Goal: Task Accomplishment & Management: Use online tool/utility

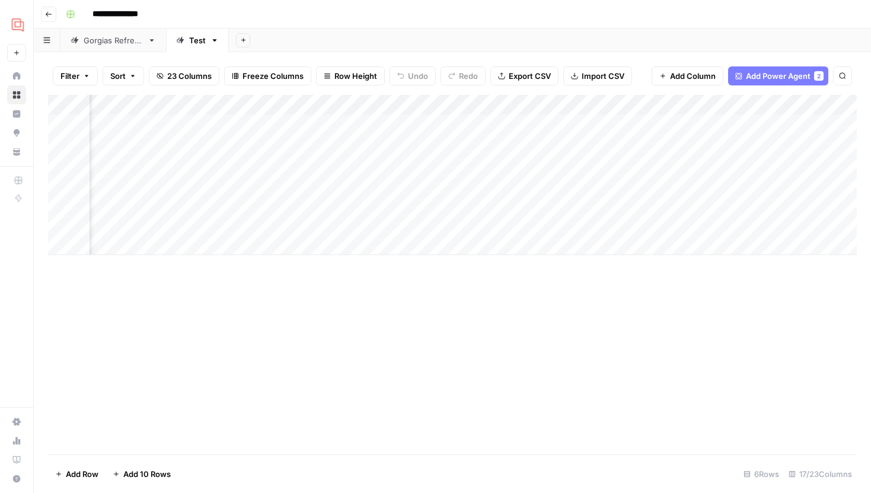
scroll to position [0, 1149]
click at [275, 147] on div "Add Column" at bounding box center [452, 175] width 809 height 160
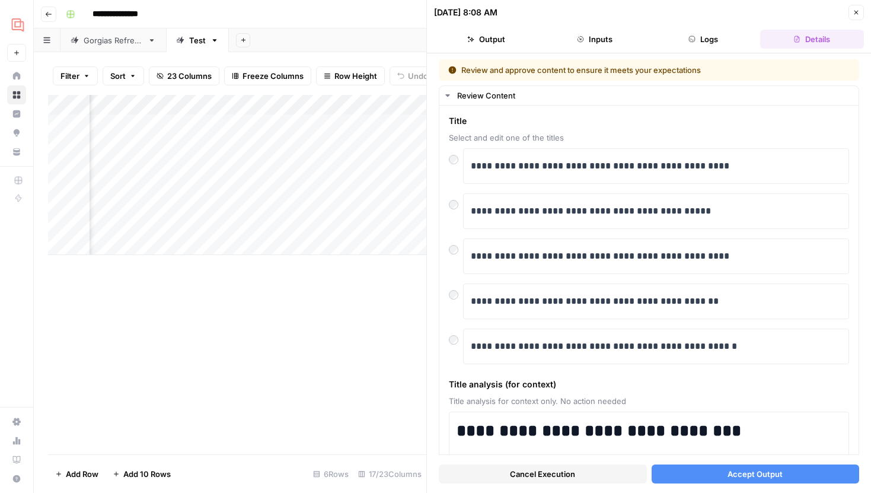
click at [702, 470] on button "Accept Output" at bounding box center [756, 473] width 208 height 19
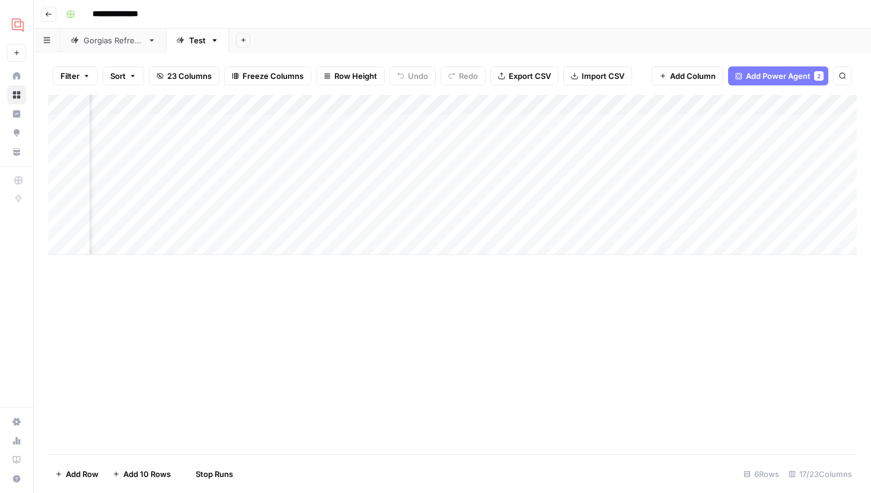
click at [274, 161] on div "Add Column" at bounding box center [452, 175] width 809 height 160
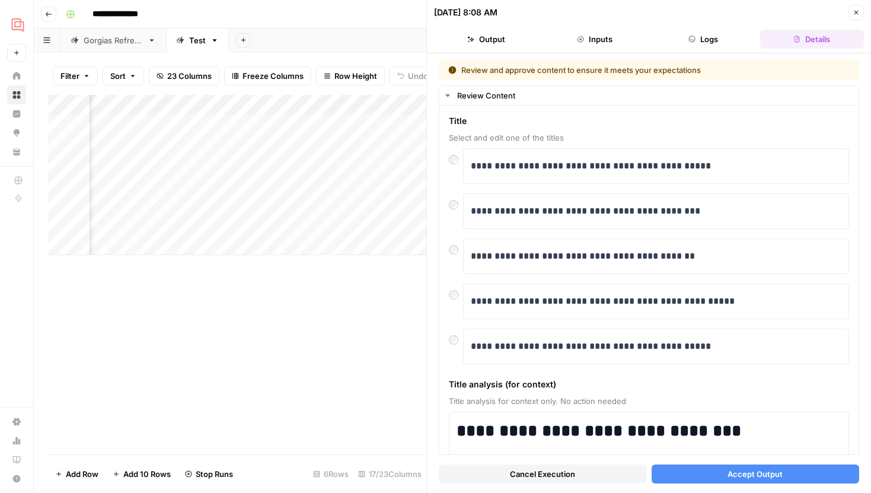
click at [696, 469] on button "Accept Output" at bounding box center [756, 473] width 208 height 19
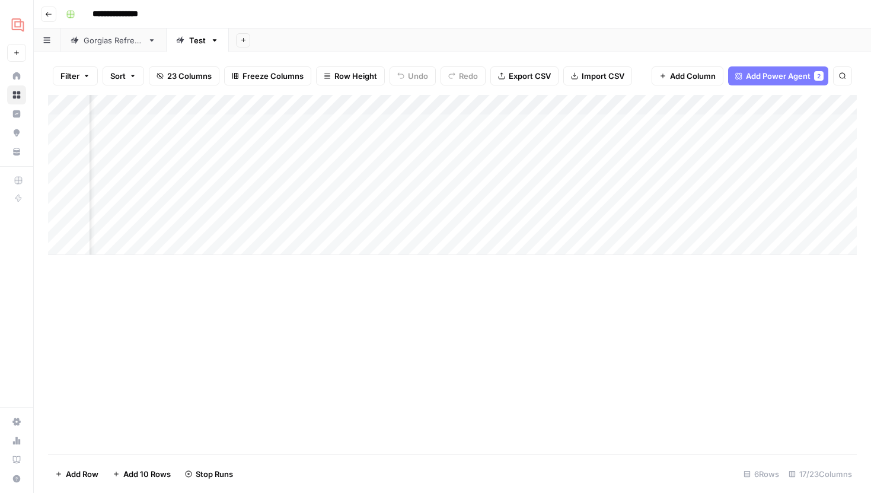
click at [443, 186] on div "Add Column" at bounding box center [452, 175] width 809 height 160
click at [461, 167] on div "Add Column" at bounding box center [452, 175] width 809 height 160
click at [460, 141] on div "Add Column" at bounding box center [452, 175] width 809 height 160
click at [487, 142] on div "Add Column" at bounding box center [452, 175] width 809 height 160
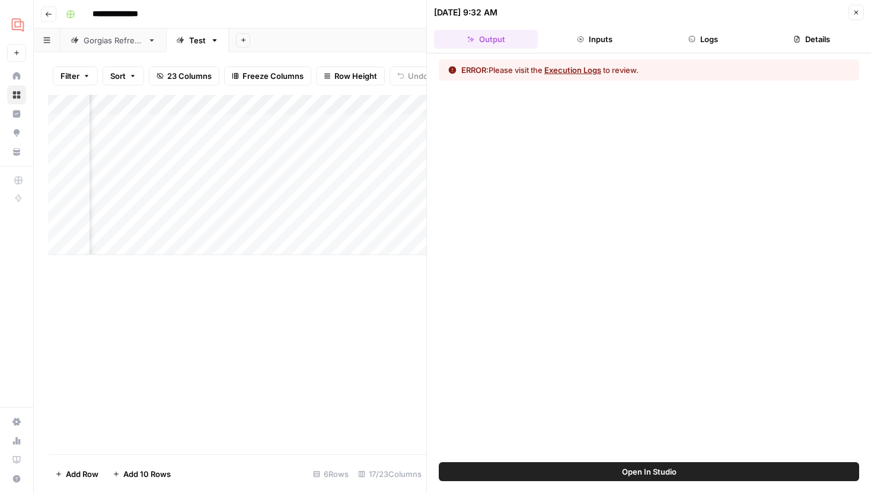
click at [684, 34] on button "Logs" at bounding box center [704, 39] width 104 height 19
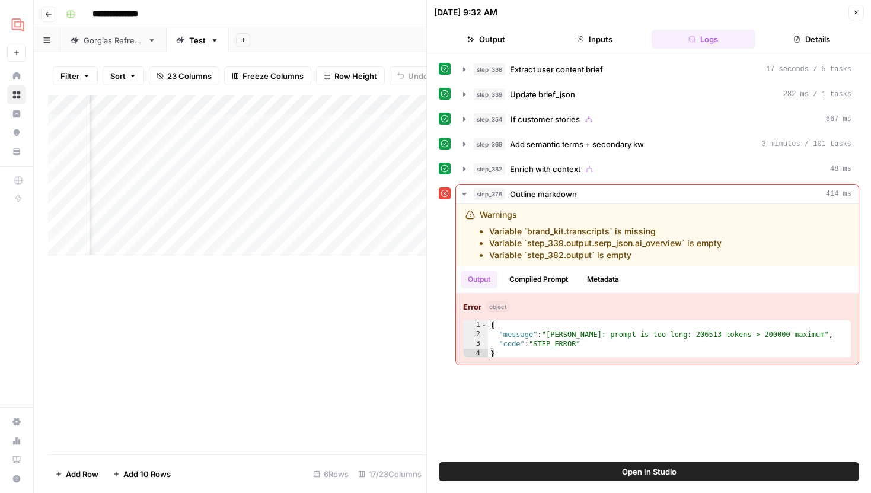
click at [654, 472] on span "Open In Studio" at bounding box center [649, 472] width 55 height 12
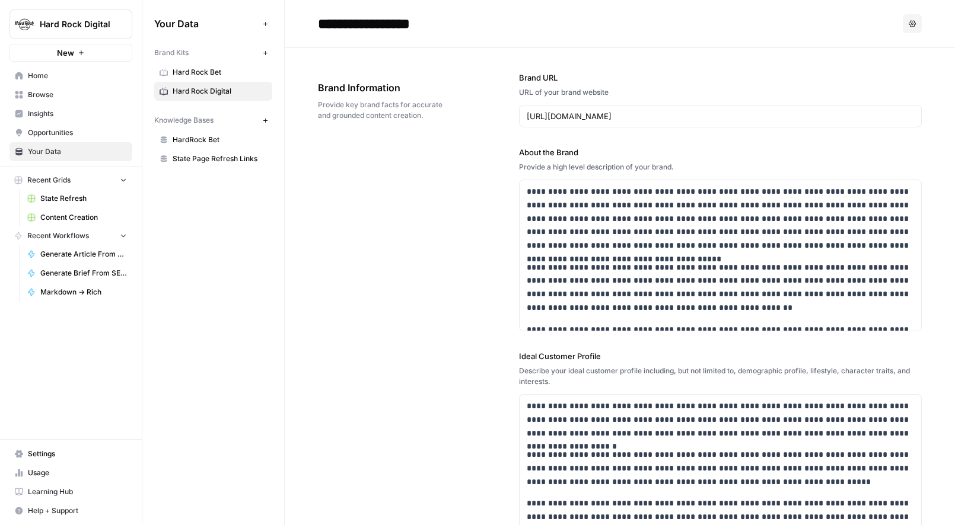
scroll to position [1158, 0]
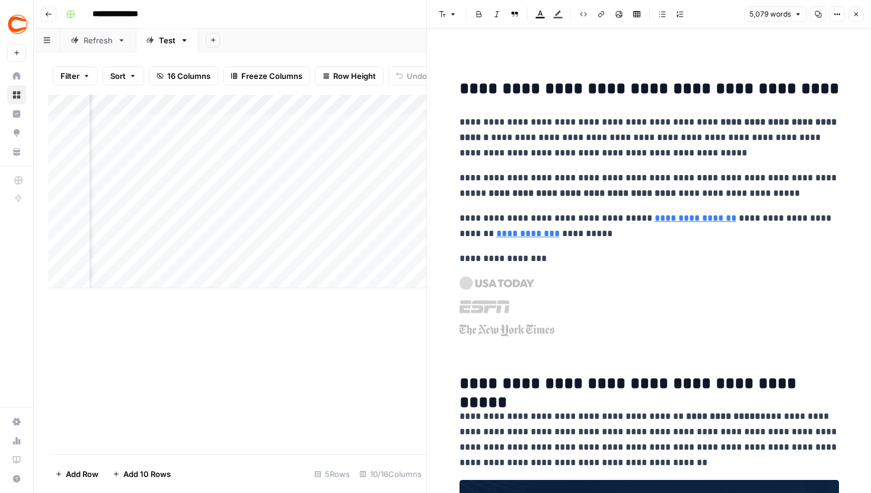
scroll to position [0, 611]
click at [855, 12] on icon "button" at bounding box center [856, 14] width 7 height 7
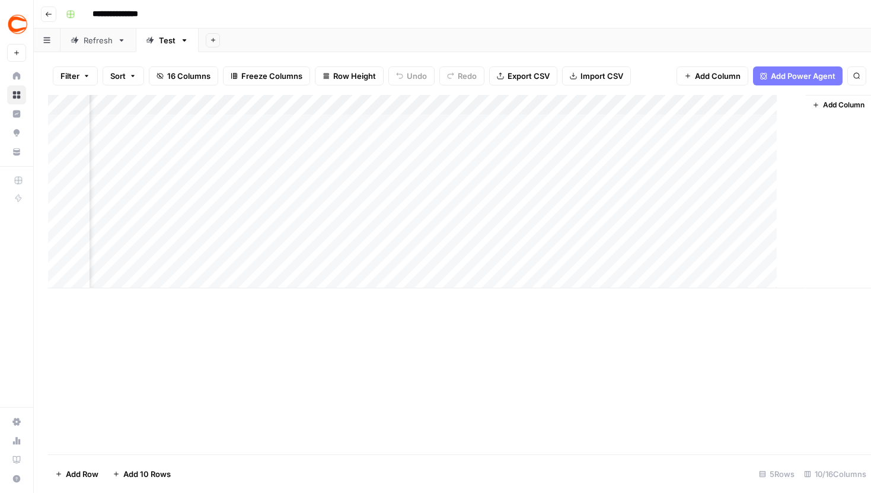
scroll to position [0, 606]
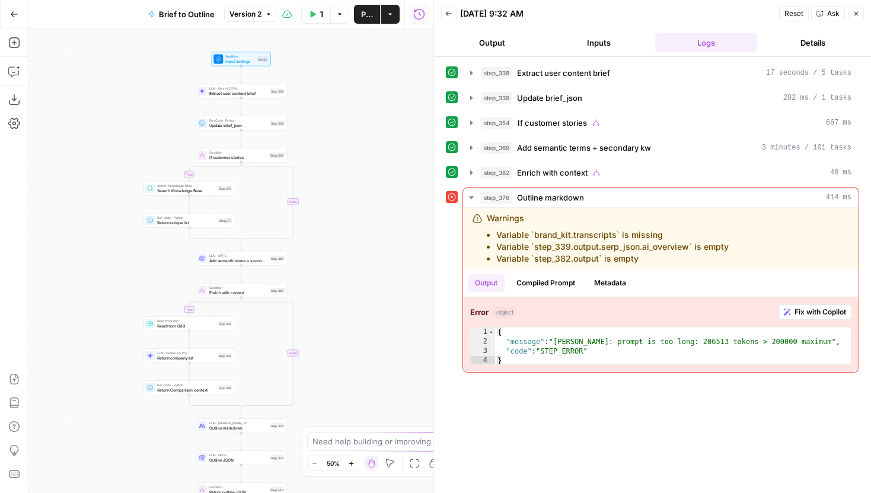
drag, startPoint x: 337, startPoint y: 250, endPoint x: 373, endPoint y: 337, distance: 94.2
click at [373, 338] on div "true false true false true false true false Workflow Input Settings Inputs LLM …" at bounding box center [230, 260] width 405 height 464
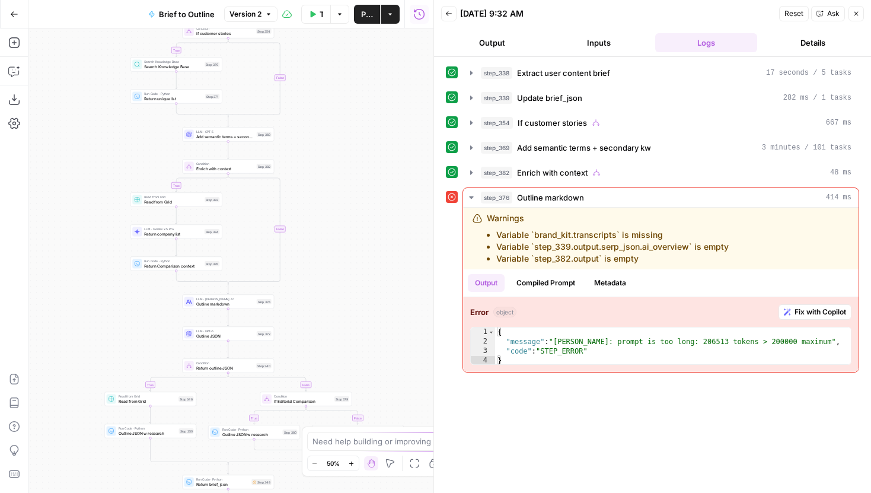
drag, startPoint x: 355, startPoint y: 322, endPoint x: 341, endPoint y: 225, distance: 97.7
click at [342, 224] on div "true false true false true false true false Workflow Input Settings Inputs LLM …" at bounding box center [230, 260] width 405 height 464
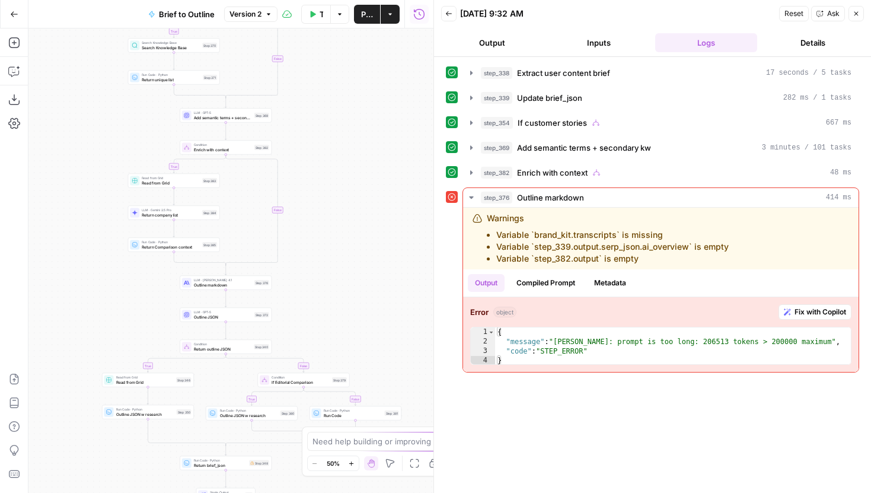
click at [352, 461] on icon "button" at bounding box center [351, 463] width 7 height 7
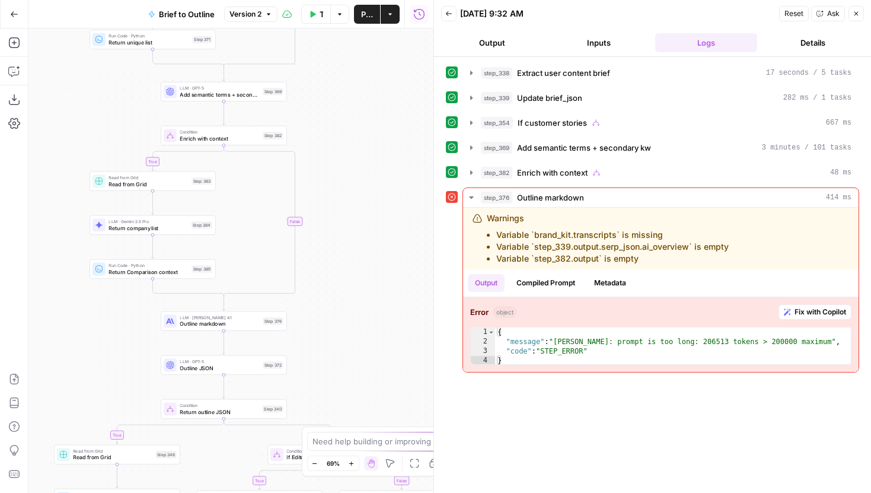
drag, startPoint x: 346, startPoint y: 211, endPoint x: 346, endPoint y: 241, distance: 30.2
click at [346, 241] on div "true false true false true false true false Workflow Input Settings Inputs LLM …" at bounding box center [230, 260] width 405 height 464
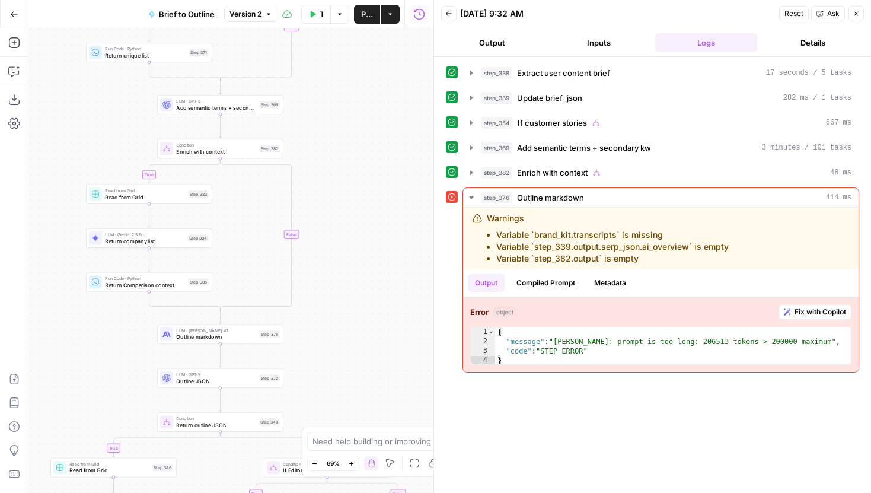
drag, startPoint x: 348, startPoint y: 183, endPoint x: 343, endPoint y: 195, distance: 13.3
click at [343, 195] on div "true false true false true false true false Workflow Input Settings Inputs LLM …" at bounding box center [230, 260] width 405 height 464
click at [470, 170] on icon "button" at bounding box center [471, 172] width 9 height 9
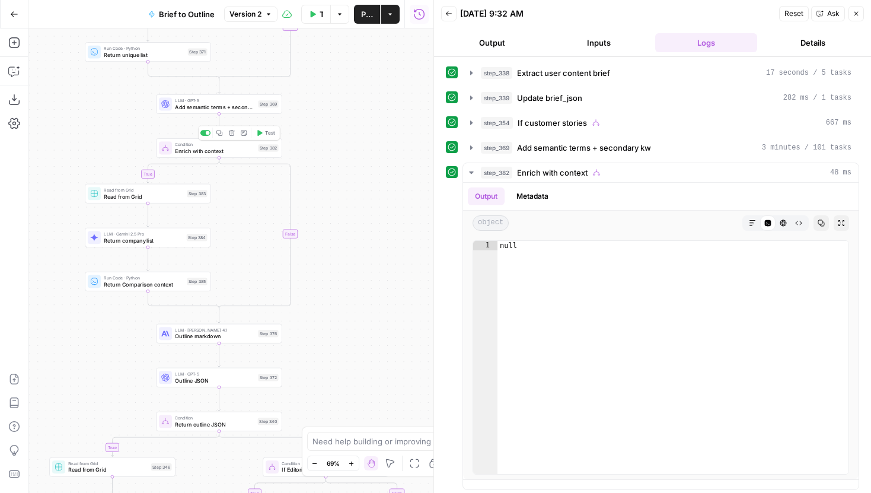
click at [236, 149] on span "Enrich with context" at bounding box center [214, 150] width 79 height 8
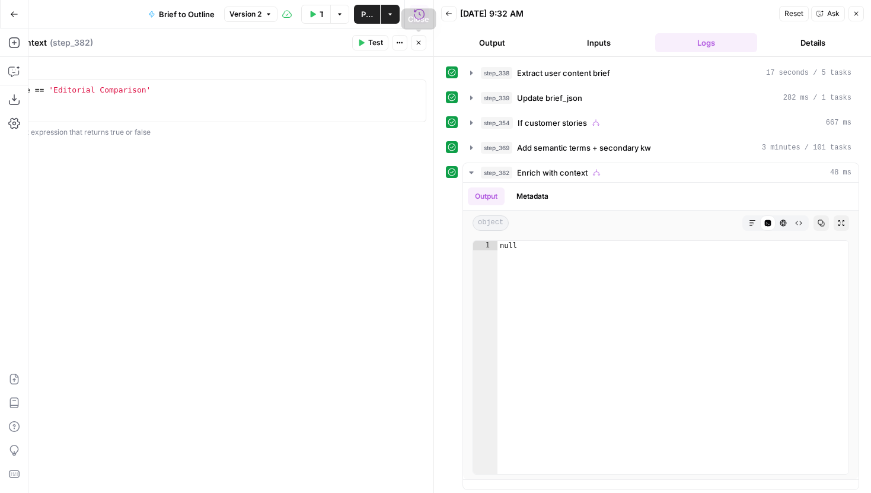
click at [420, 42] on icon "button" at bounding box center [418, 42] width 7 height 7
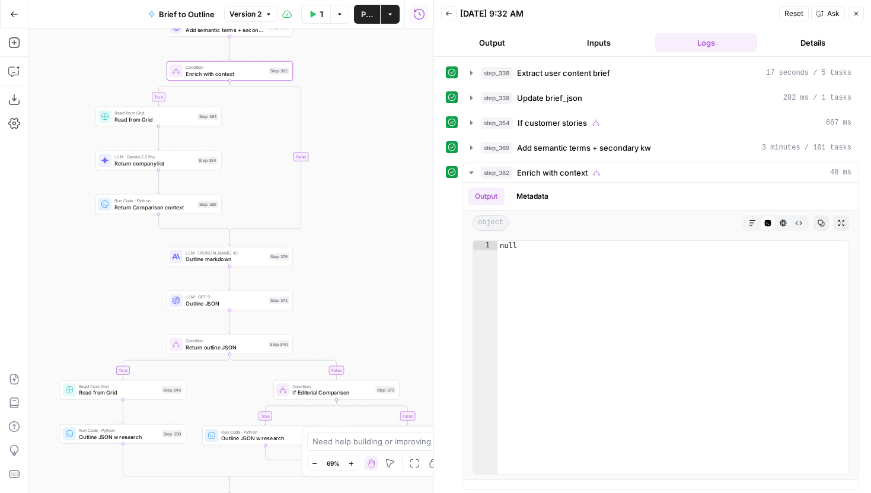
drag, startPoint x: 355, startPoint y: 256, endPoint x: 366, endPoint y: 179, distance: 77.8
click at [366, 179] on div "true true true false true false false false Workflow Input Settings Inputs LLM …" at bounding box center [230, 260] width 405 height 464
click at [463, 176] on div "step_382 Enrich with context 48 ms Output Metadata object Markdown Code Editor …" at bounding box center [661, 325] width 397 height 327
click at [471, 174] on icon "button" at bounding box center [471, 172] width 9 height 9
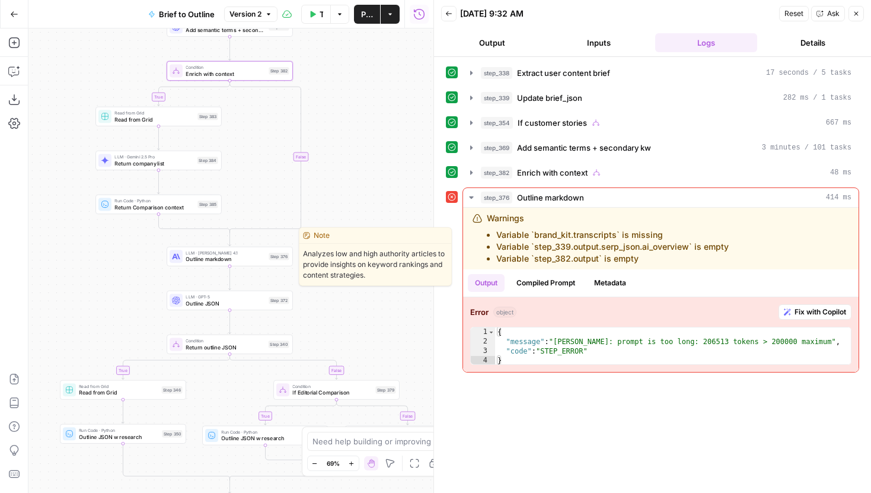
click at [263, 258] on span "Outline markdown" at bounding box center [225, 259] width 79 height 8
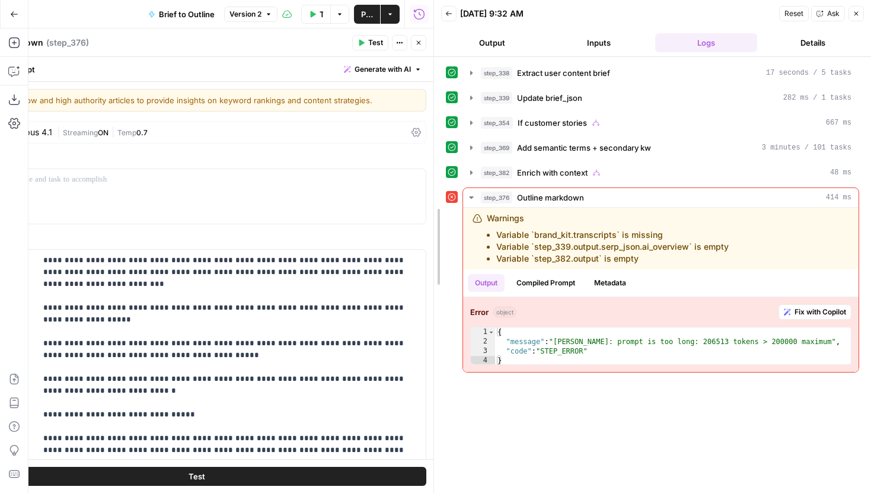
drag, startPoint x: 430, startPoint y: 214, endPoint x: 554, endPoint y: 219, distance: 124.1
click at [440, 219] on div at bounding box center [434, 246] width 12 height 493
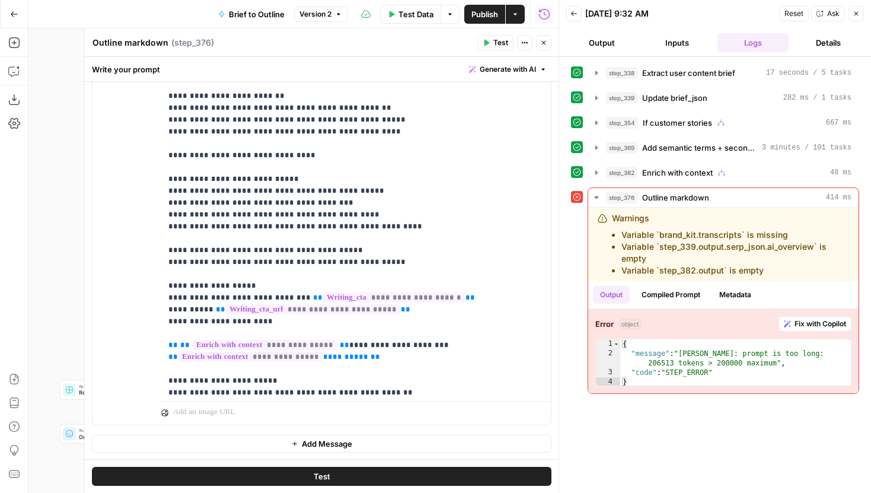
scroll to position [428, 0]
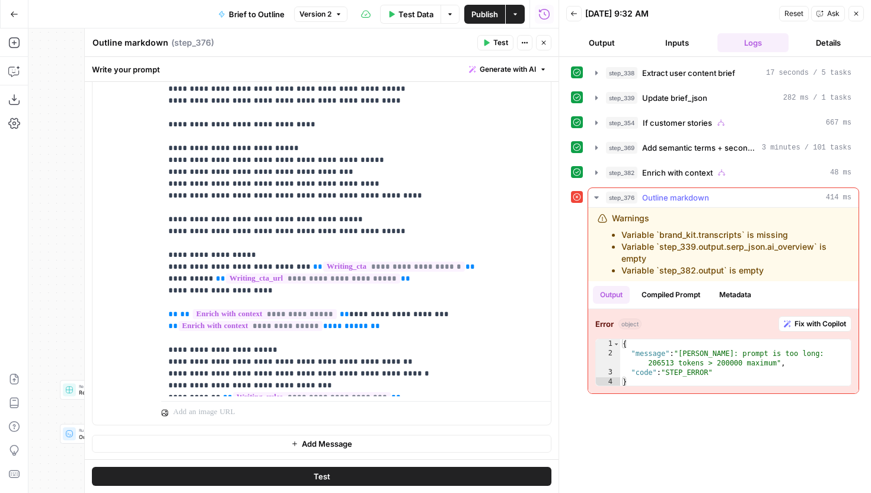
click at [668, 296] on button "Compiled Prompt" at bounding box center [671, 295] width 73 height 18
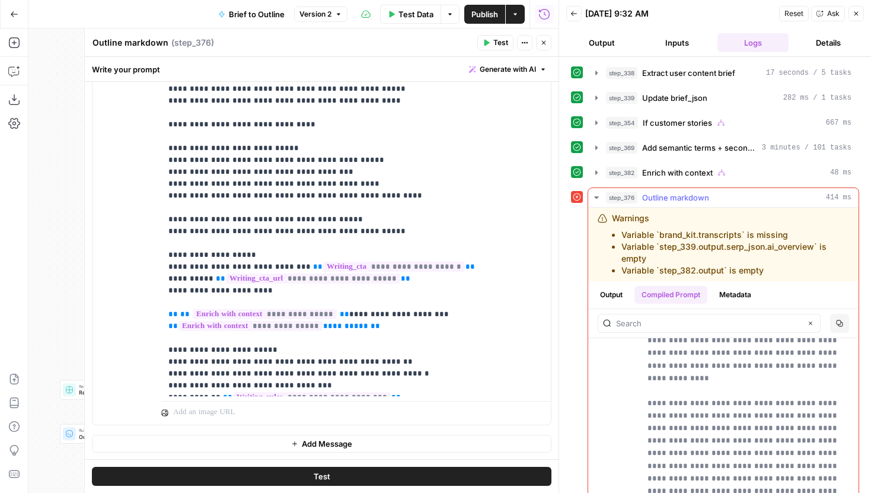
scroll to position [5560, 0]
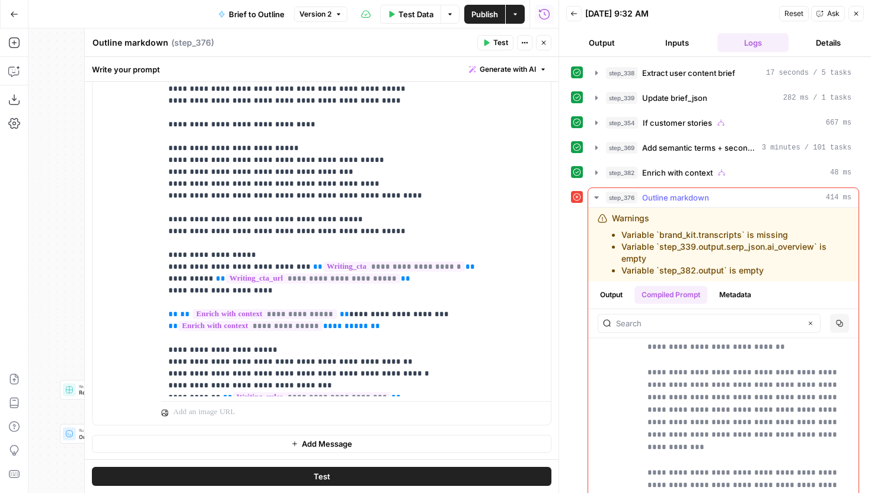
click at [616, 292] on button "Output" at bounding box center [611, 295] width 37 height 18
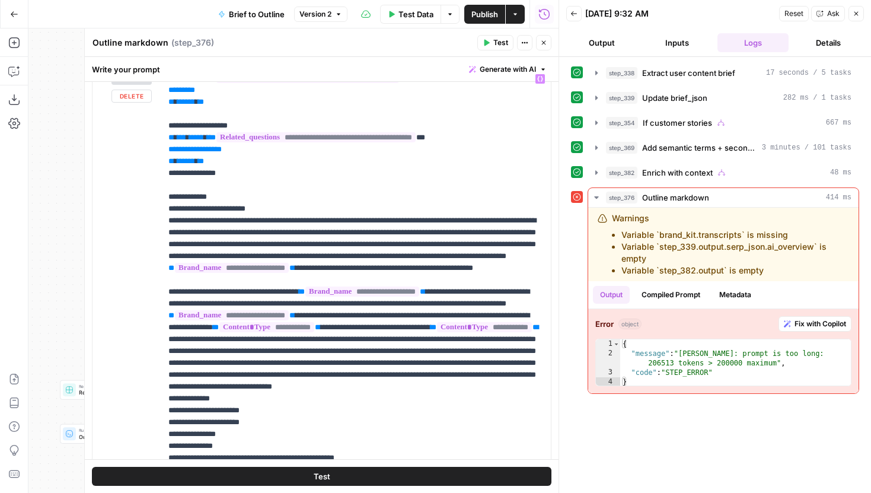
scroll to position [677, 0]
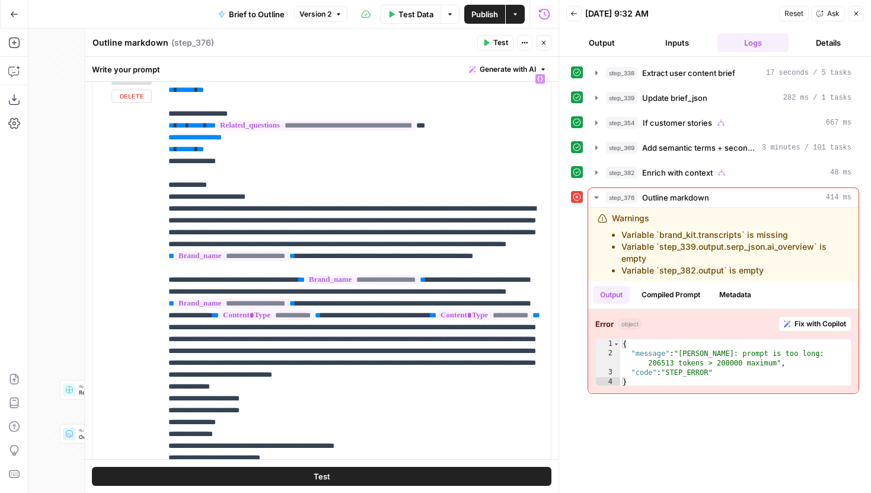
click at [549, 48] on div "Variables Menu" at bounding box center [539, 58] width 66 height 20
click at [549, 39] on button "Close" at bounding box center [543, 42] width 15 height 15
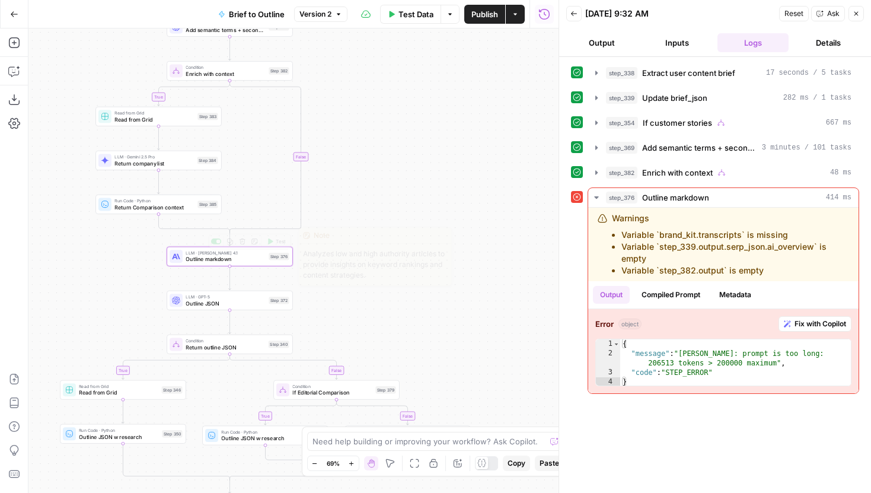
click at [258, 257] on span "Outline markdown" at bounding box center [225, 259] width 79 height 8
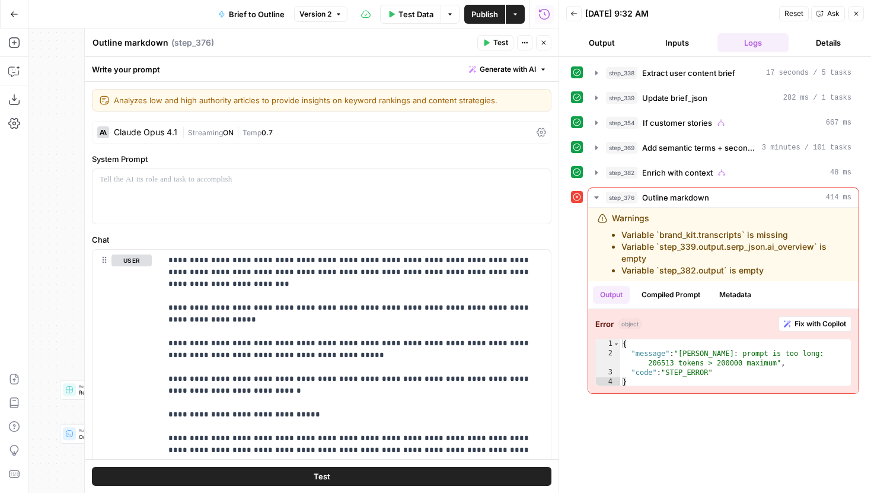
click at [166, 135] on div "Claude Opus 4.1" at bounding box center [145, 132] width 63 height 8
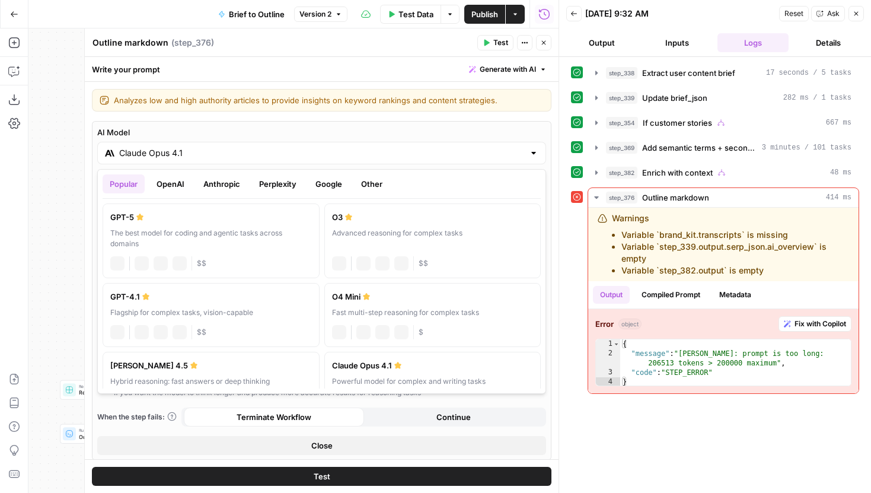
click at [212, 149] on input "Claude Opus 4.1" at bounding box center [321, 153] width 405 height 12
click at [276, 367] on div "Claude Sonnet 4.5" at bounding box center [211, 365] width 202 height 12
type input "Claude Sonnet 4.5"
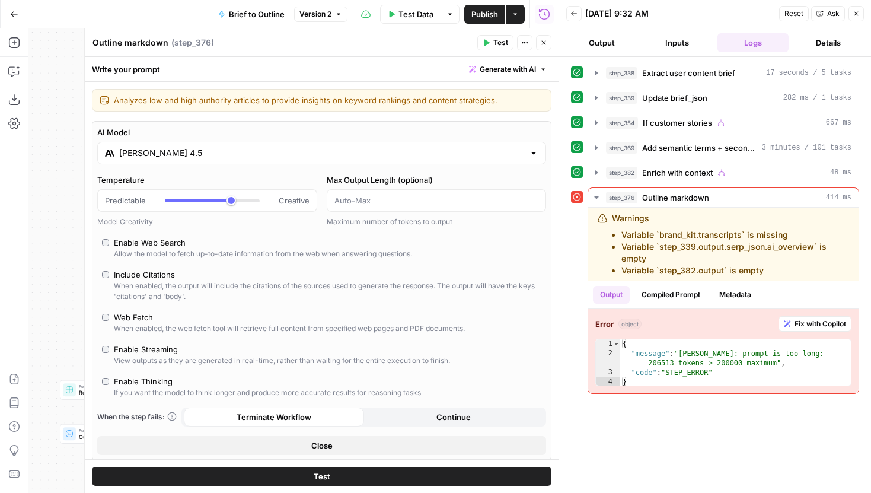
click at [416, 478] on button "Test" at bounding box center [322, 476] width 460 height 19
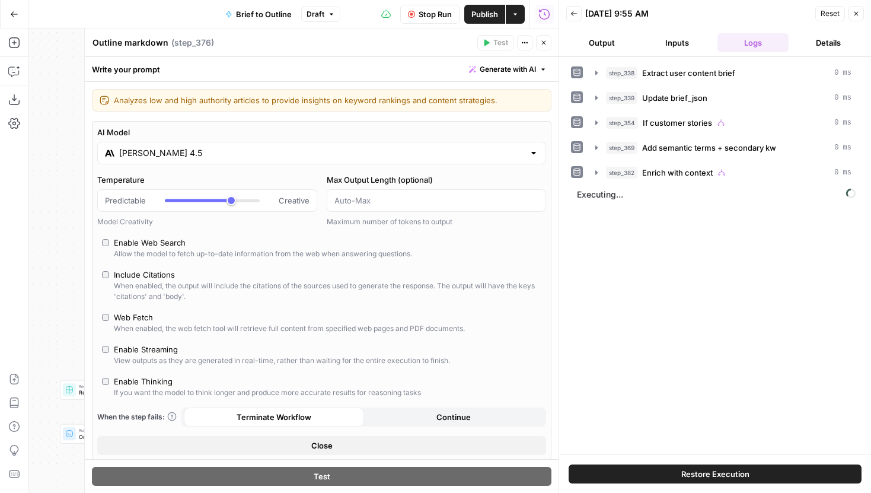
click at [546, 42] on icon "button" at bounding box center [543, 42] width 7 height 7
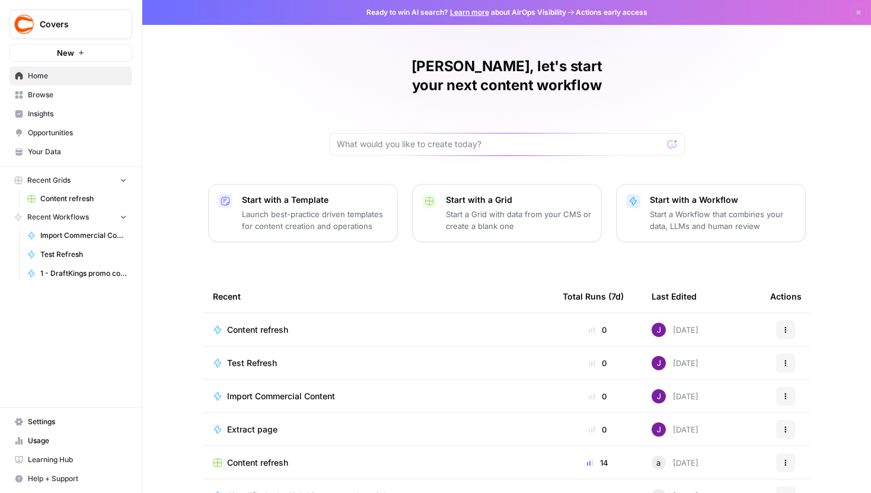
click at [69, 196] on span "Content refresh" at bounding box center [83, 198] width 87 height 11
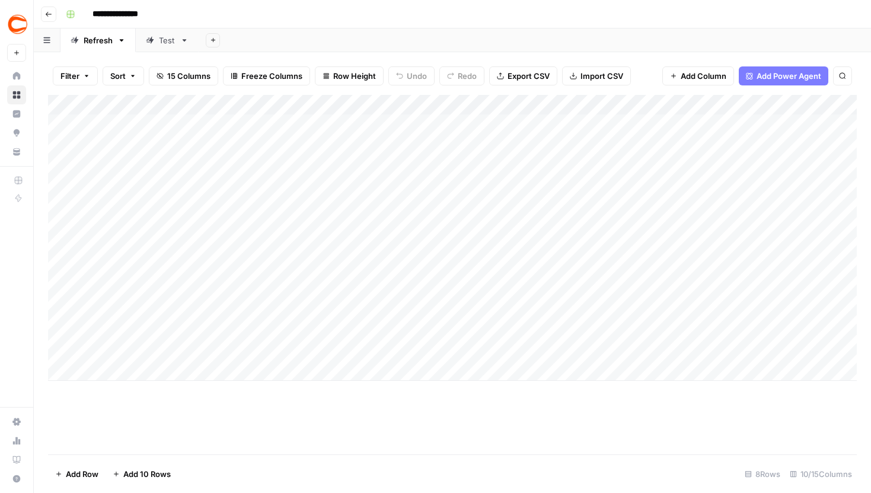
click at [157, 43] on div "Test" at bounding box center [161, 40] width 30 height 12
click at [106, 45] on div "Refresh" at bounding box center [98, 40] width 29 height 12
click at [164, 38] on div "Test" at bounding box center [167, 40] width 17 height 12
click at [745, 247] on div "Add Column" at bounding box center [452, 191] width 809 height 193
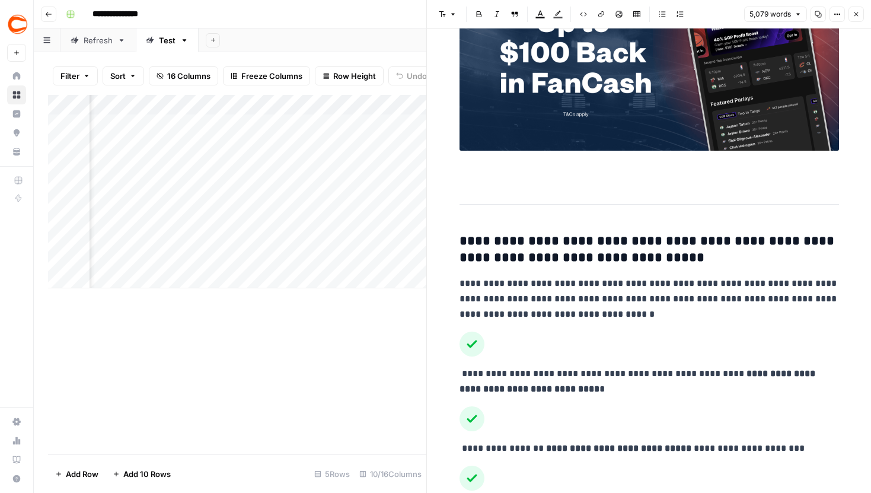
scroll to position [4280, 0]
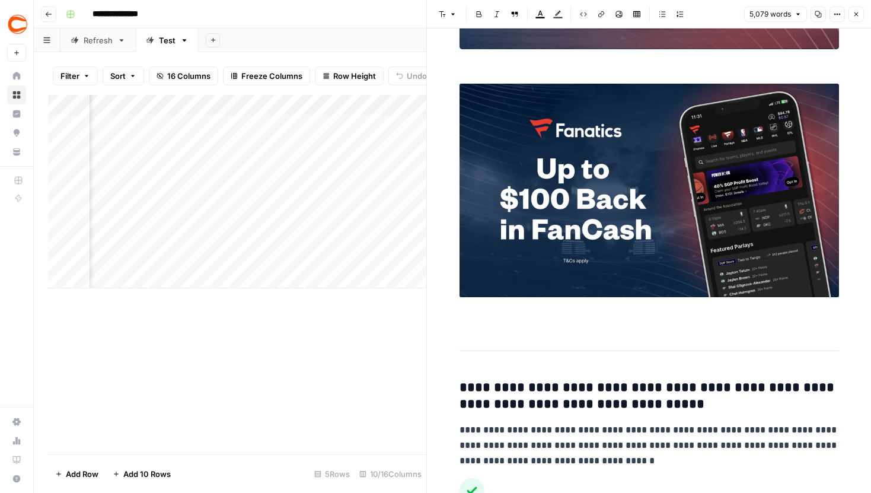
click at [858, 8] on button "Close" at bounding box center [856, 14] width 15 height 15
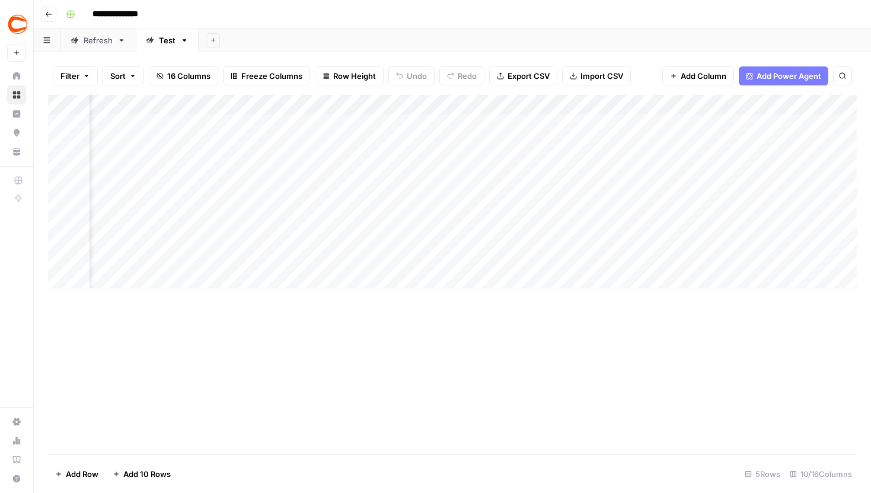
click at [93, 37] on div "Refresh" at bounding box center [98, 40] width 29 height 12
click at [673, 248] on div "Add Column" at bounding box center [452, 238] width 809 height 286
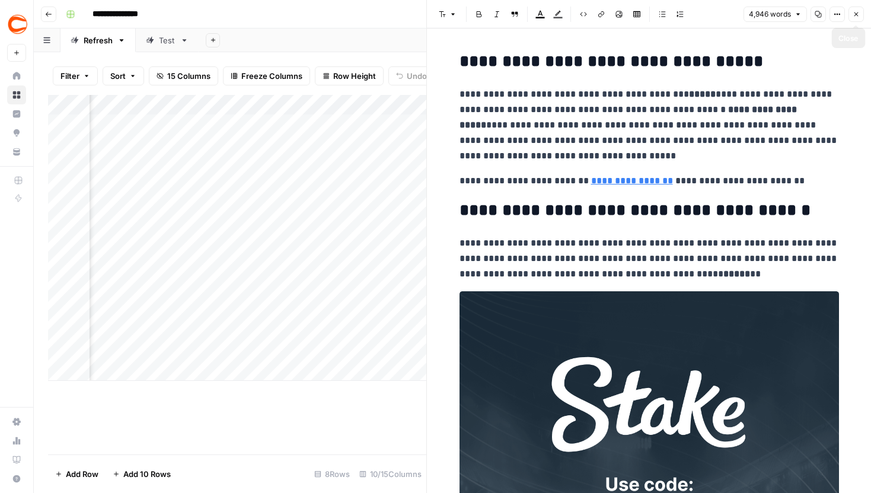
click at [855, 12] on icon "button" at bounding box center [857, 14] width 4 height 4
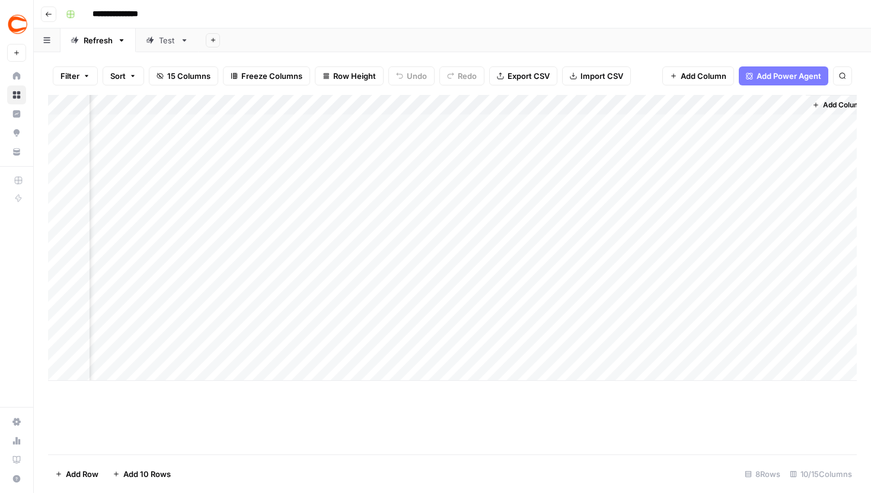
scroll to position [0, 606]
click at [581, 247] on div "Add Column" at bounding box center [452, 238] width 809 height 286
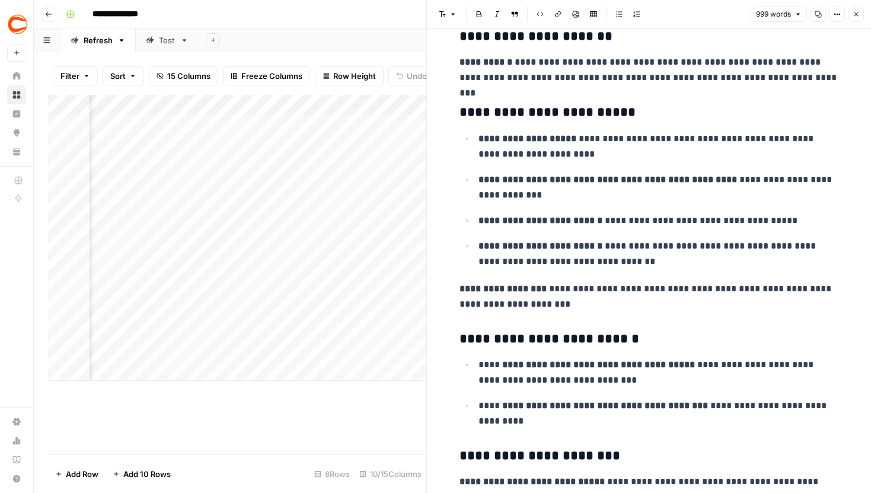
scroll to position [2260, 0]
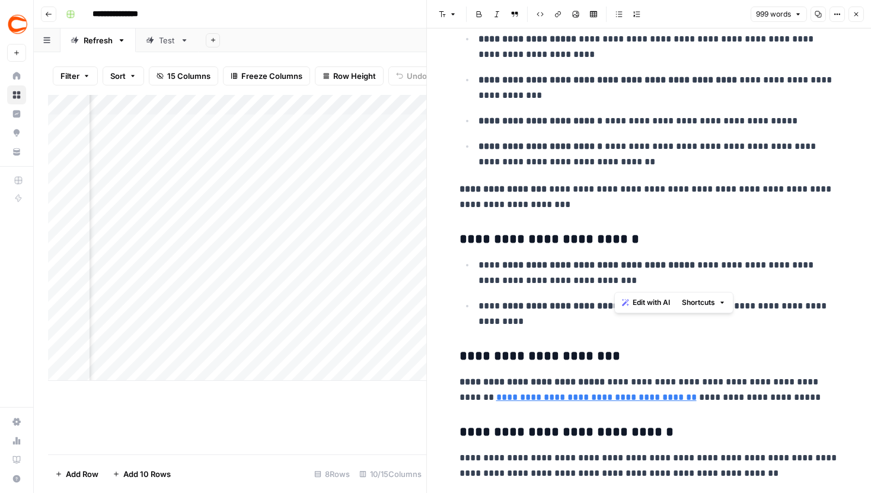
drag, startPoint x: 691, startPoint y: 288, endPoint x: 736, endPoint y: 272, distance: 48.0
click at [736, 272] on p "**********" at bounding box center [659, 272] width 361 height 31
click at [794, 269] on p "**********" at bounding box center [659, 272] width 361 height 31
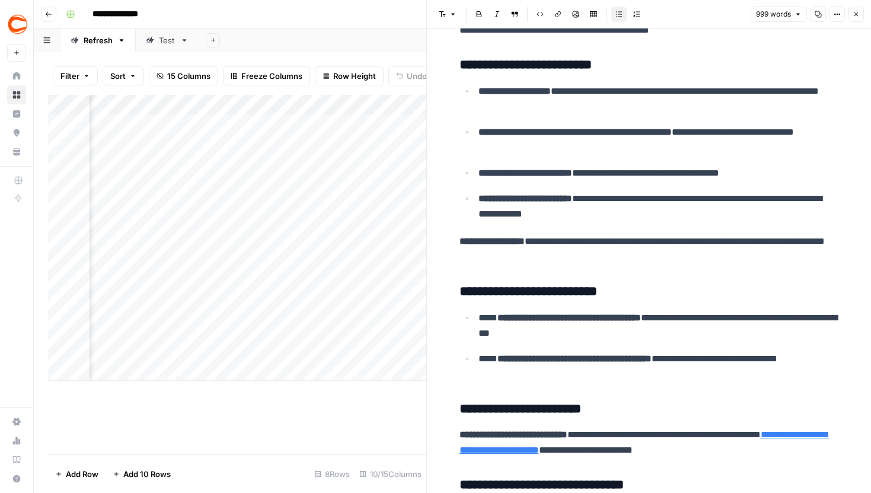
scroll to position [2175, 0]
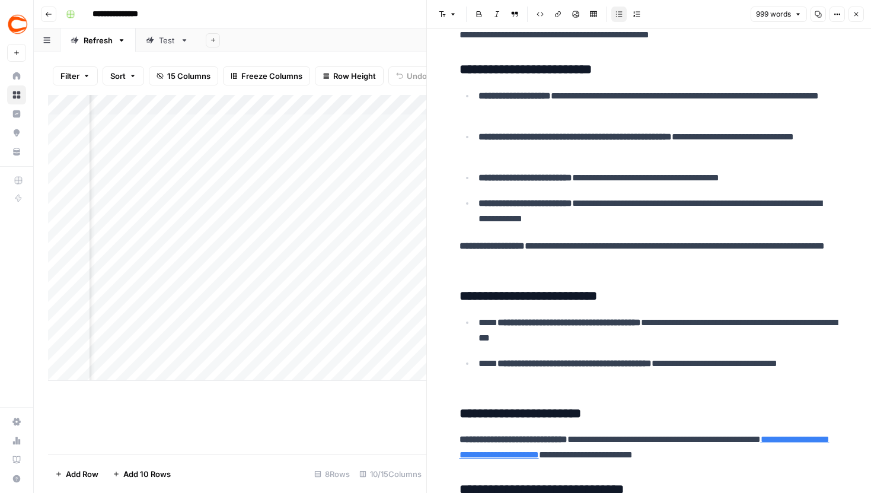
click at [859, 14] on icon "button" at bounding box center [856, 14] width 7 height 7
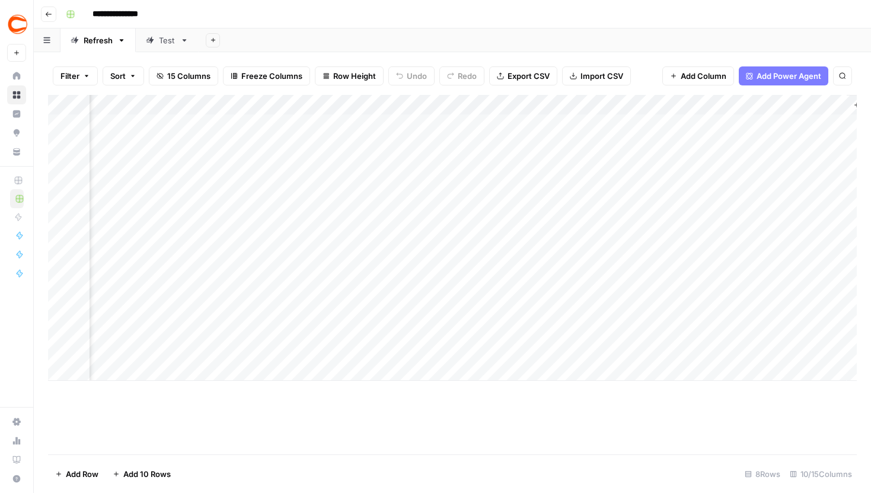
scroll to position [0, 620]
